Goal: Task Accomplishment & Management: Use online tool/utility

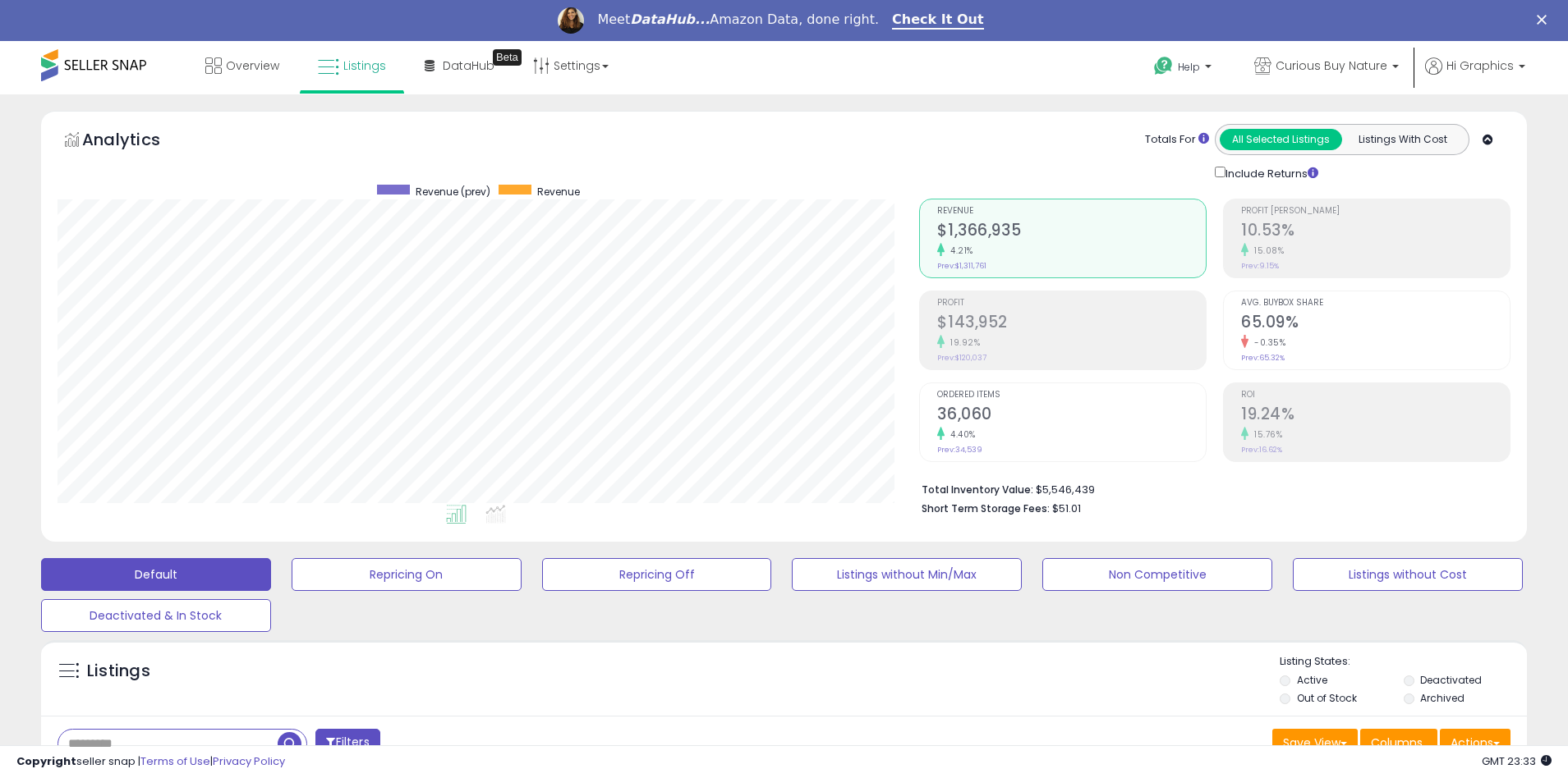
scroll to position [336, 862]
click at [1335, 66] on span "Curious Buy Nature" at bounding box center [1331, 65] width 111 height 16
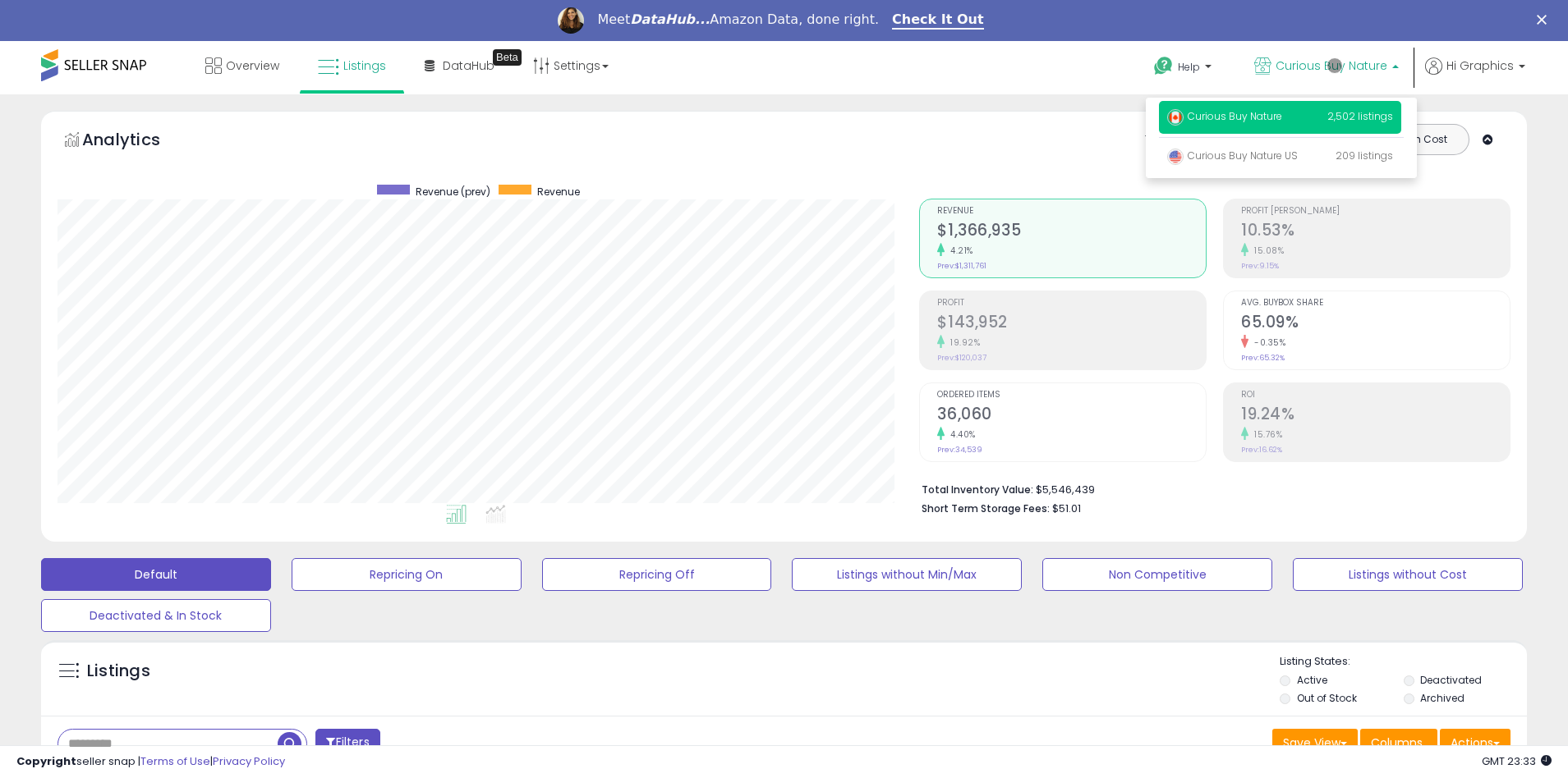
click at [1283, 119] on p "Curious Buy Nature 2,502 listings" at bounding box center [1280, 117] width 242 height 33
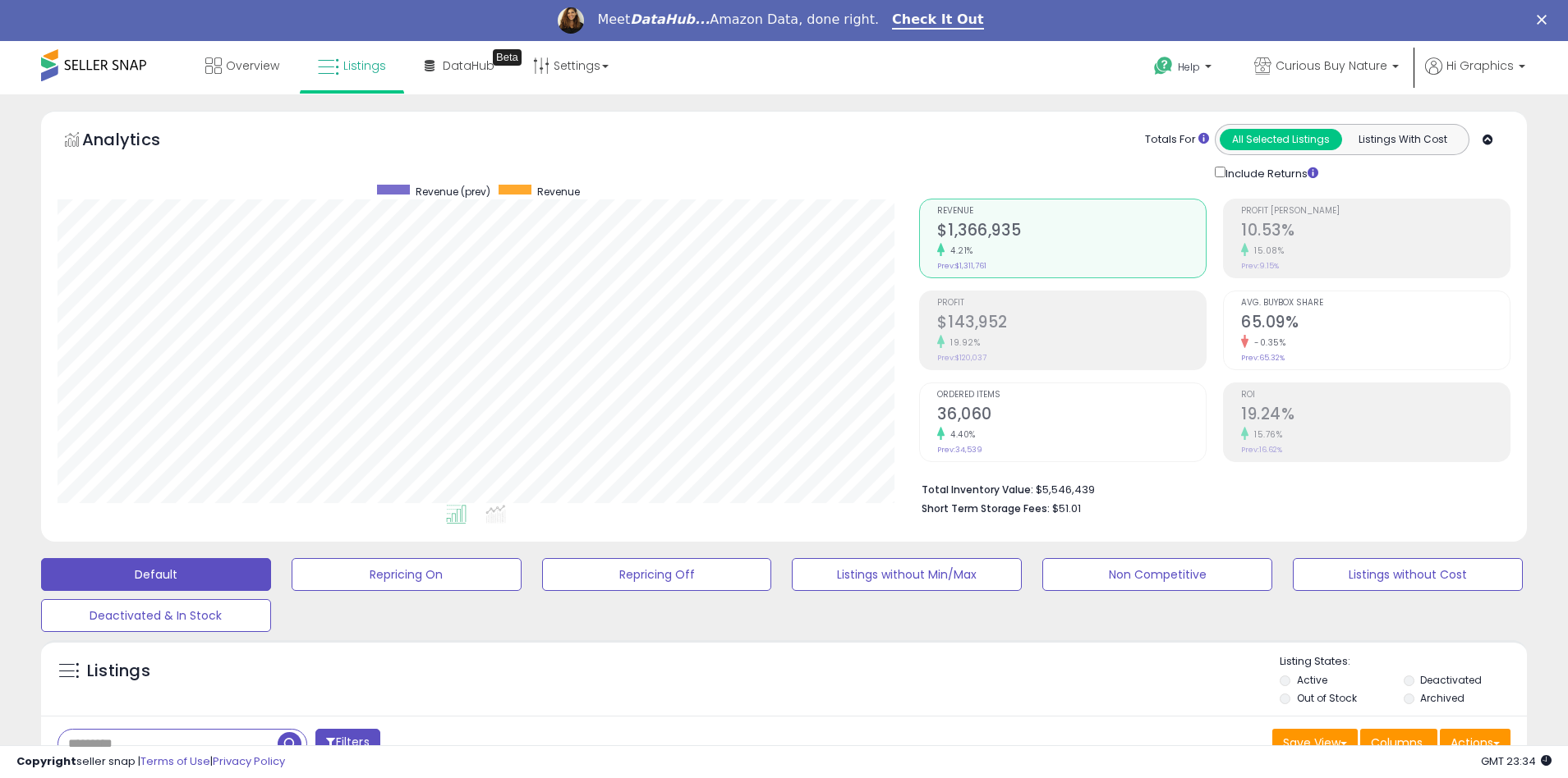
scroll to position [353, 0]
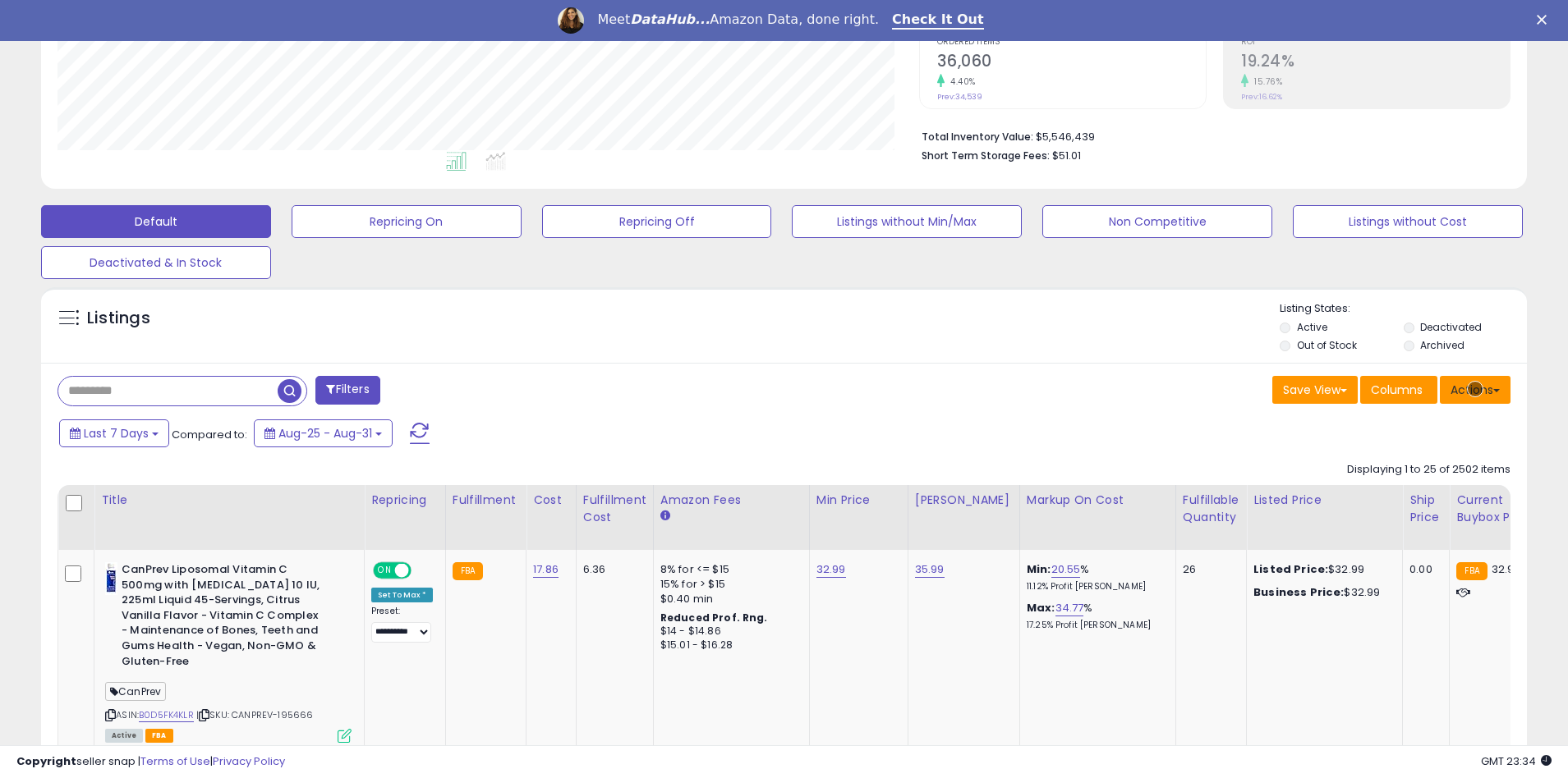
click at [1474, 389] on button "Actions" at bounding box center [1474, 390] width 71 height 28
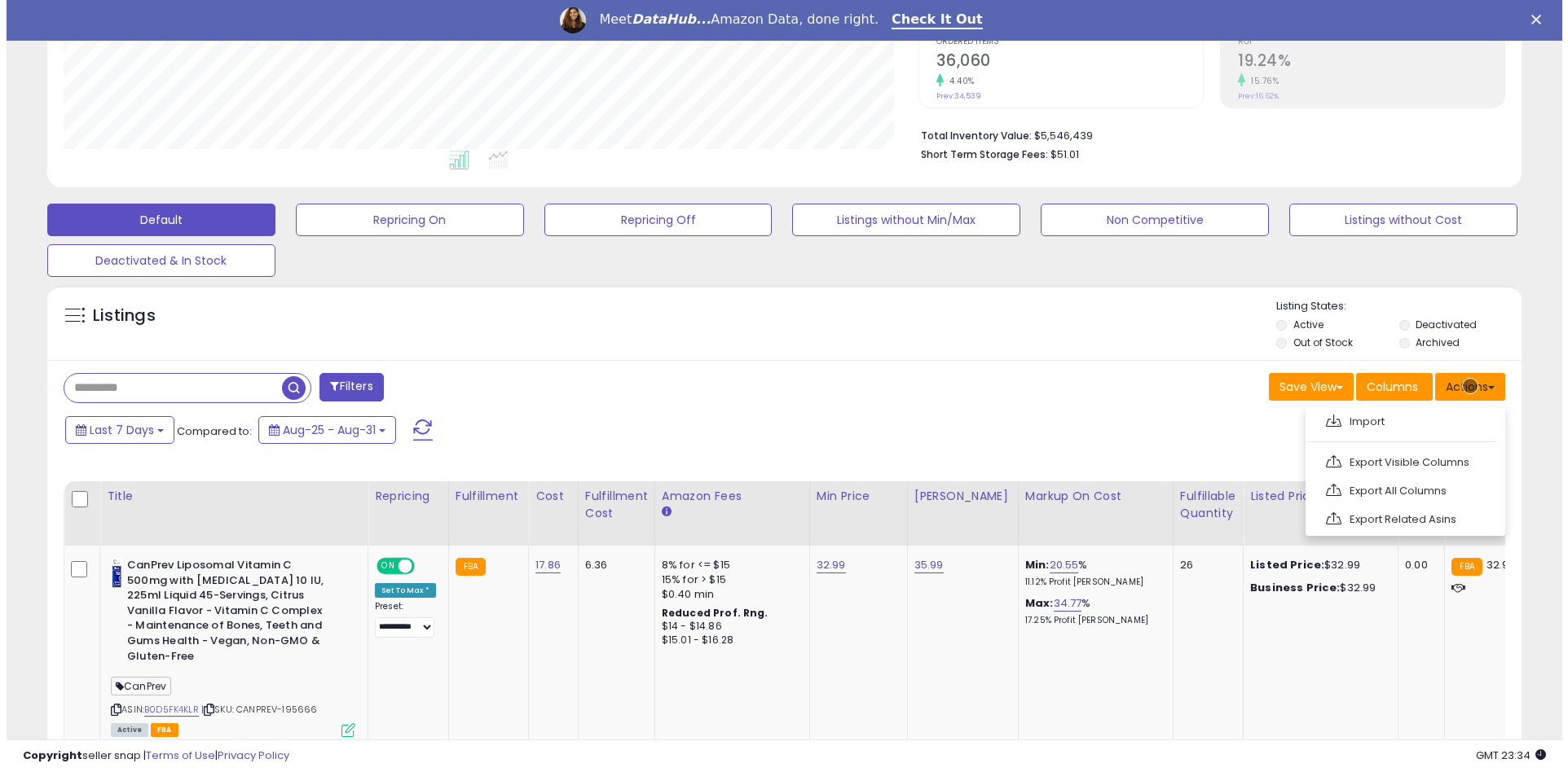
scroll to position [385, 0]
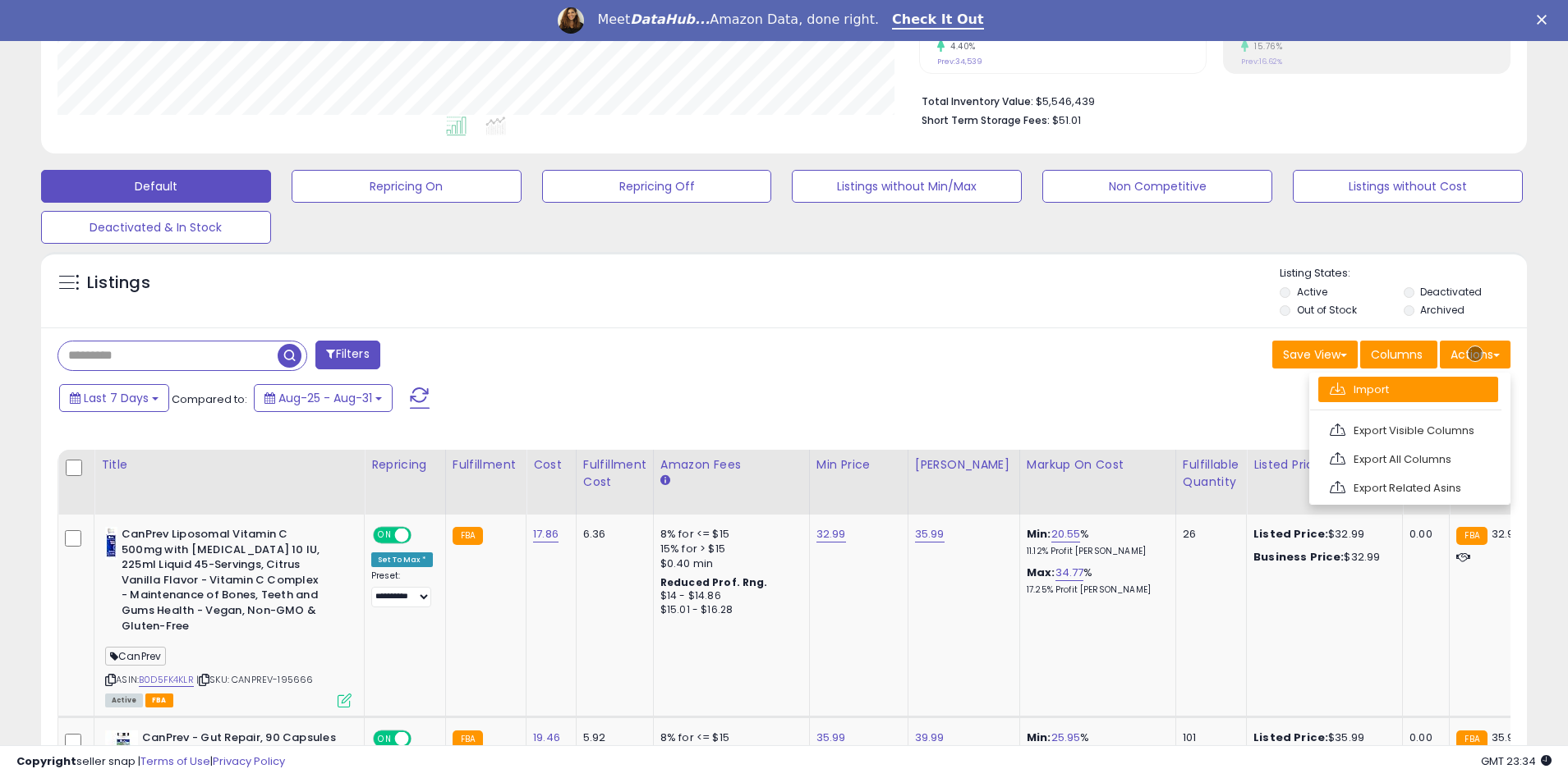
click at [1407, 389] on link "Import" at bounding box center [1407, 389] width 179 height 25
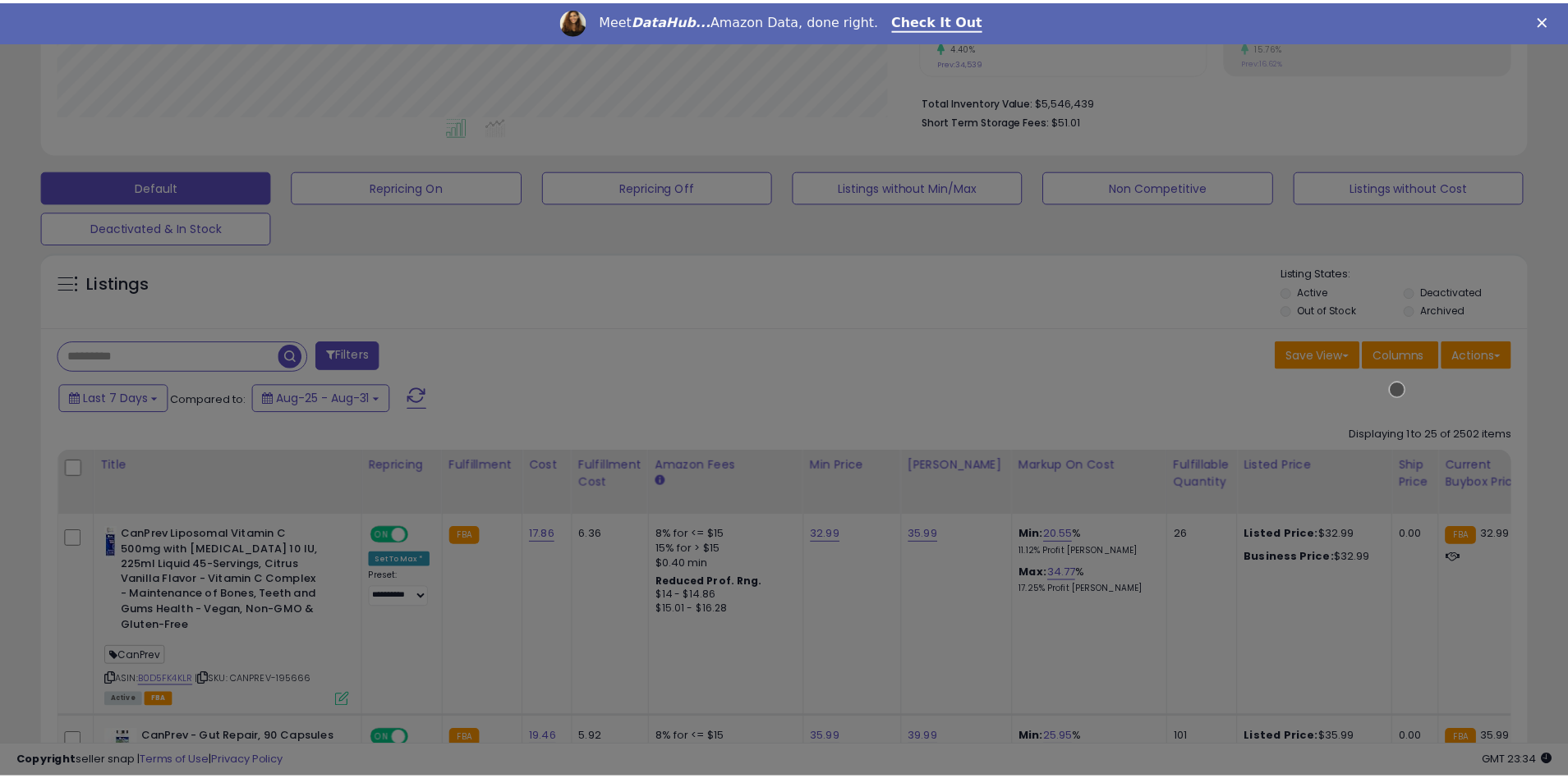
scroll to position [336, 869]
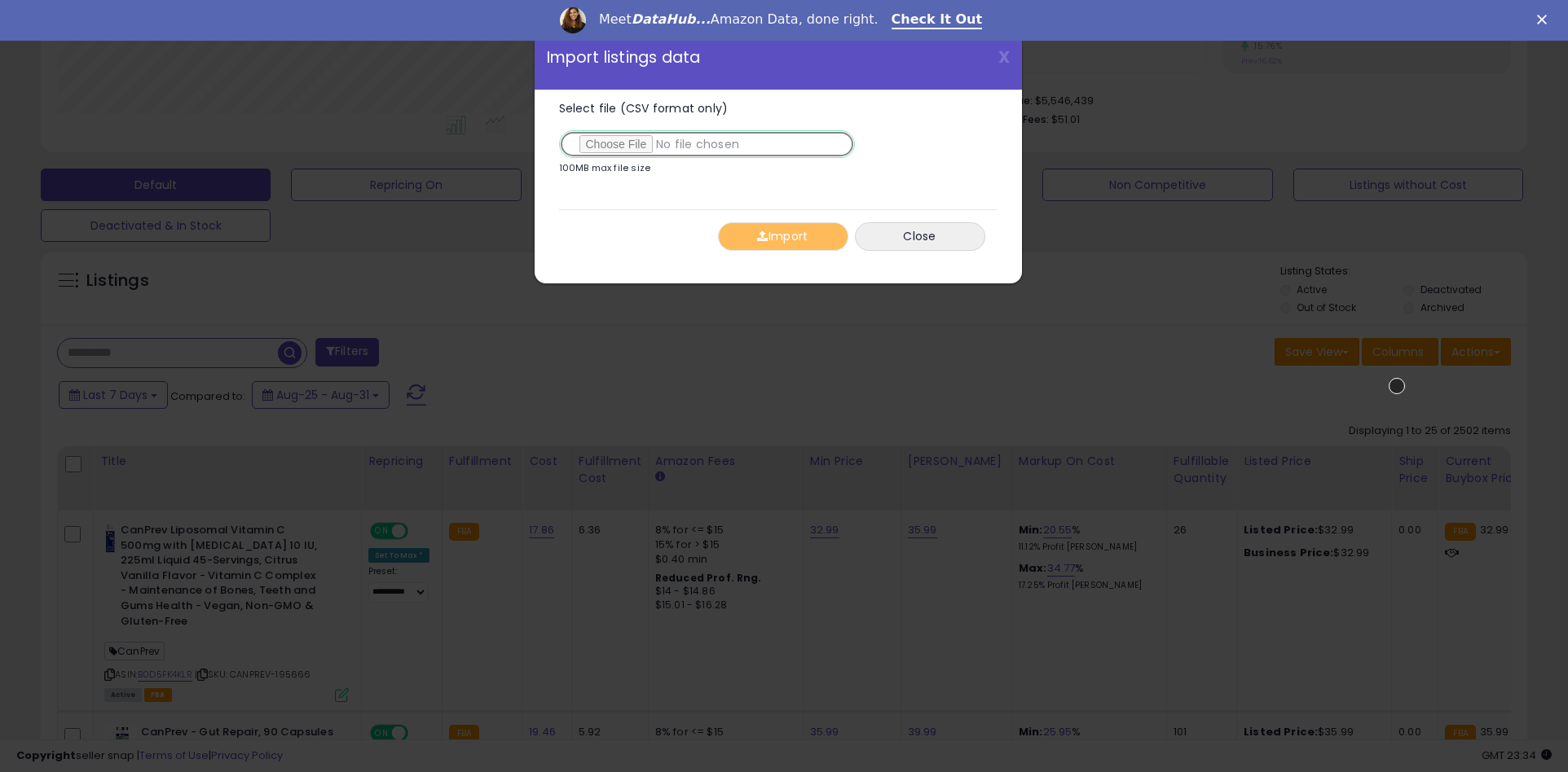
click at [703, 144] on input "Select file (CSV format only)" at bounding box center [707, 144] width 296 height 28
type input "**********"
click at [783, 236] on button "Import" at bounding box center [783, 236] width 130 height 28
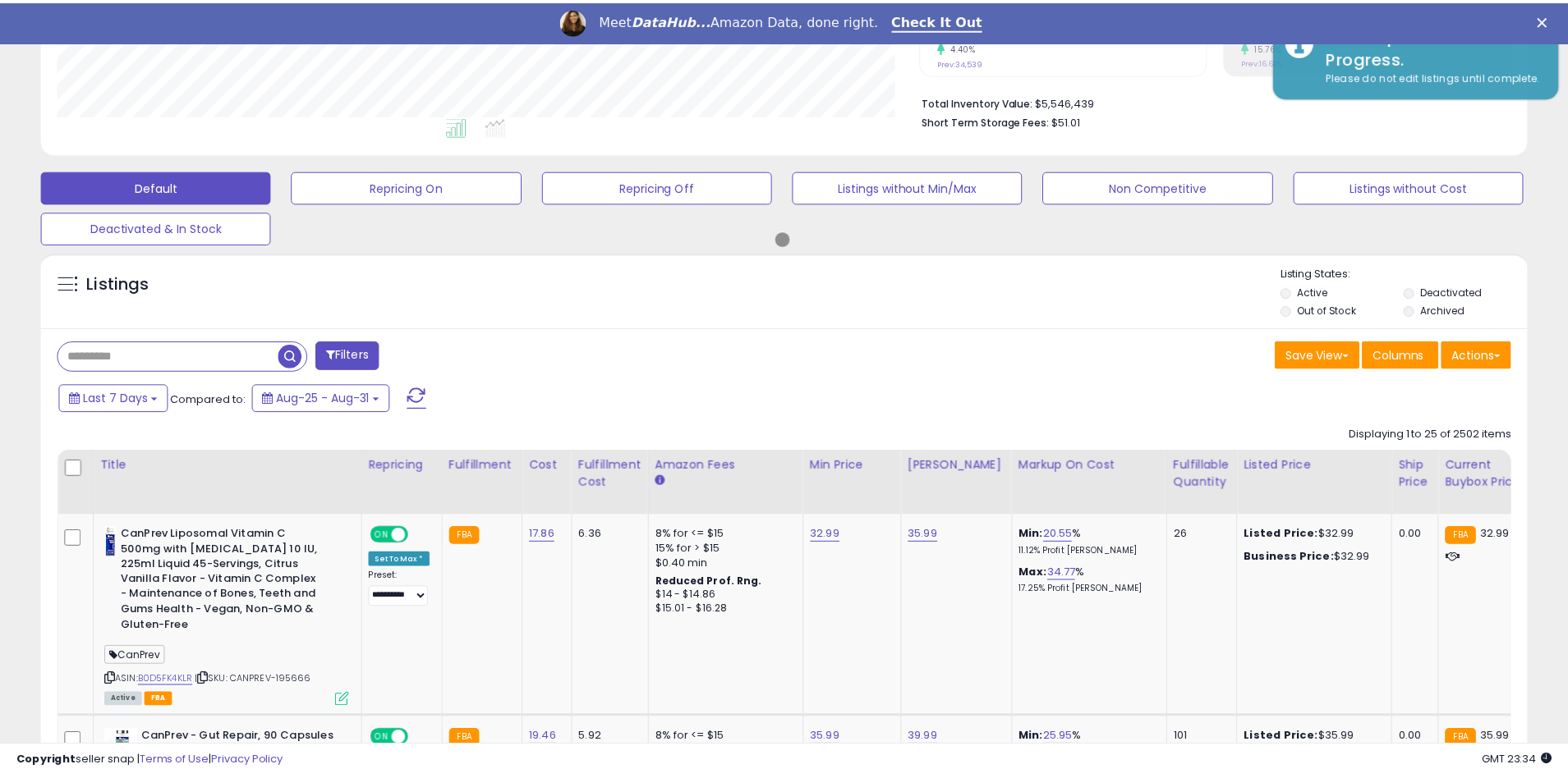
scroll to position [820541, 820366]
